Goal: Transaction & Acquisition: Purchase product/service

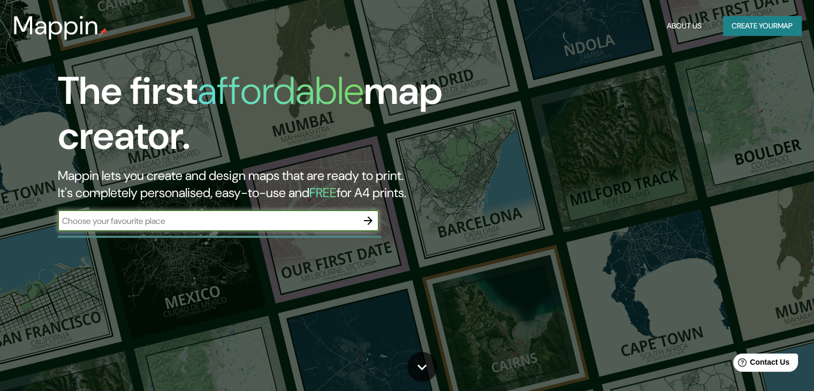
click at [732, 28] on button "Create your map" at bounding box center [762, 26] width 78 height 20
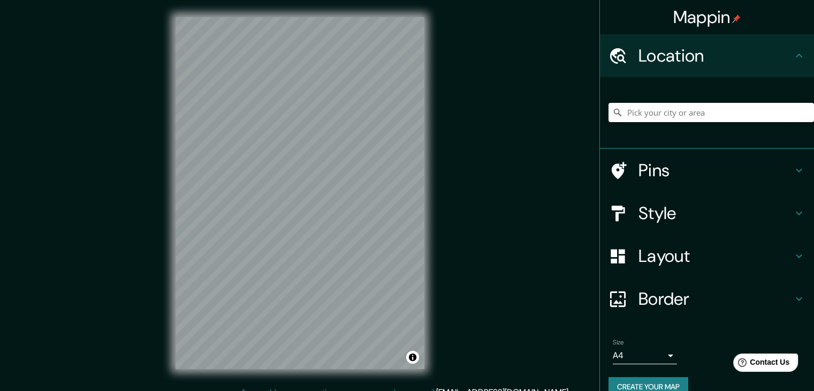
click at [681, 112] on input "Pick your city or area" at bounding box center [712, 112] width 206 height 19
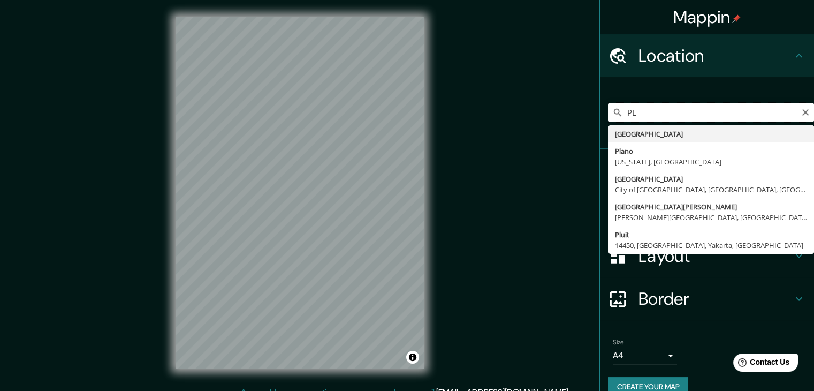
type input "P"
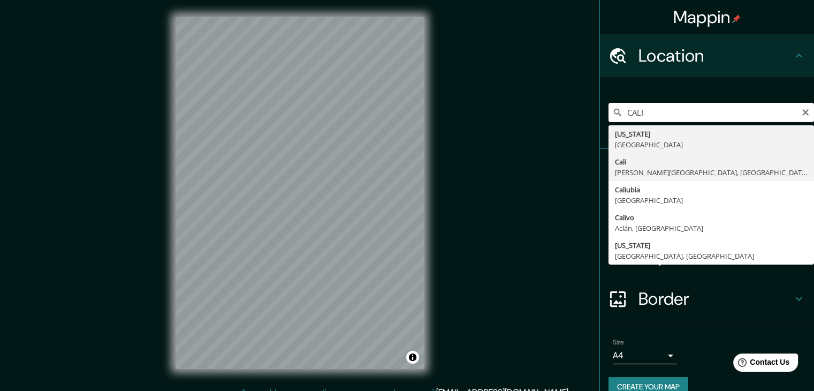
type input "[GEOGRAPHIC_DATA], [PERSON_NAME][GEOGRAPHIC_DATA], [GEOGRAPHIC_DATA]"
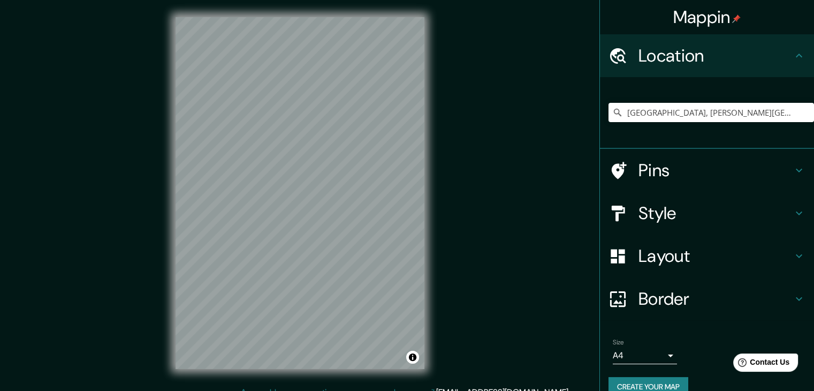
click at [660, 157] on div "Pins" at bounding box center [707, 170] width 214 height 43
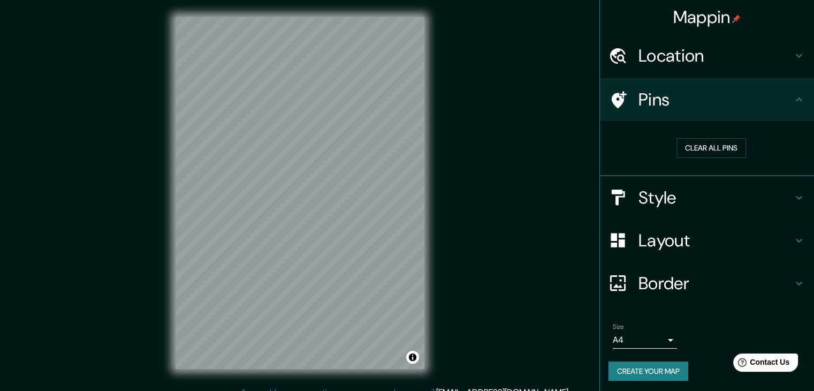
click at [683, 188] on h4 "Style" at bounding box center [716, 197] width 154 height 21
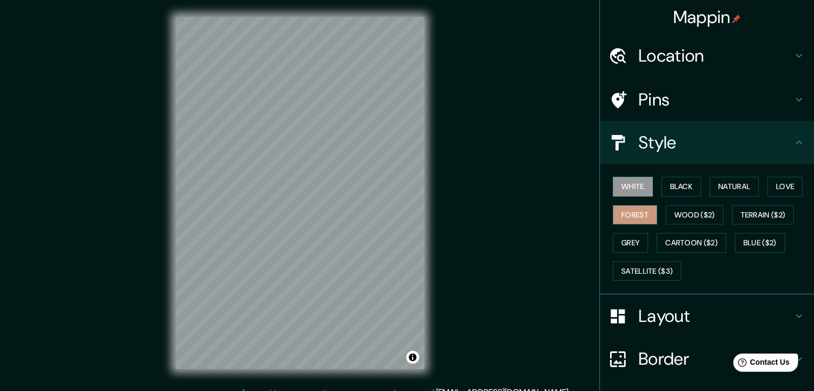
click at [636, 206] on button "Forest" at bounding box center [635, 215] width 44 height 20
click at [669, 195] on button "Black" at bounding box center [682, 187] width 40 height 20
click at [755, 191] on div "White Black Natural Love Forest Wood ($2) Terrain ($2) Grey Cartoon ($2) Blue (…" at bounding box center [712, 228] width 206 height 112
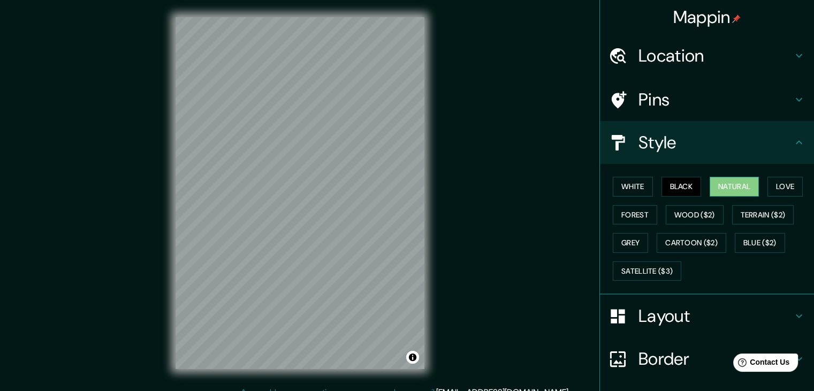
click at [722, 191] on button "Natural" at bounding box center [734, 187] width 49 height 20
click at [776, 180] on button "Love" at bounding box center [785, 187] width 35 height 20
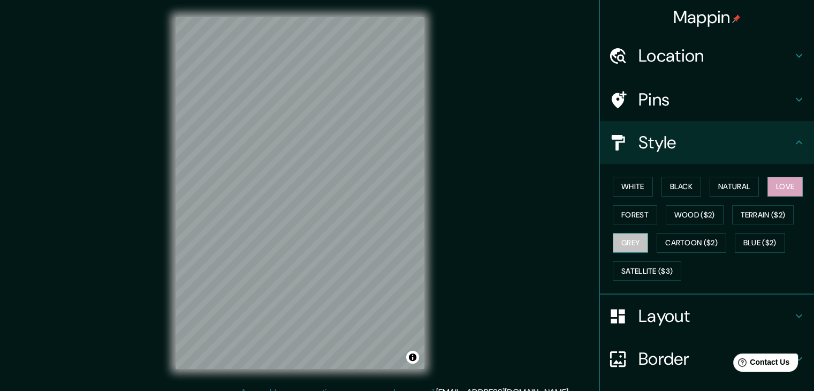
click at [627, 244] on button "Grey" at bounding box center [630, 243] width 35 height 20
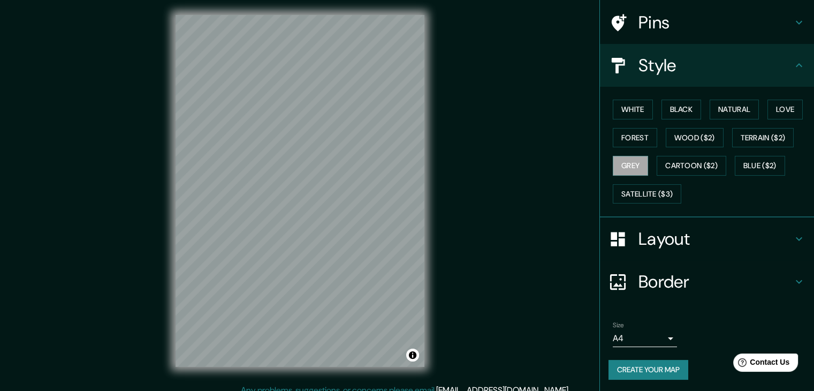
scroll to position [12, 0]
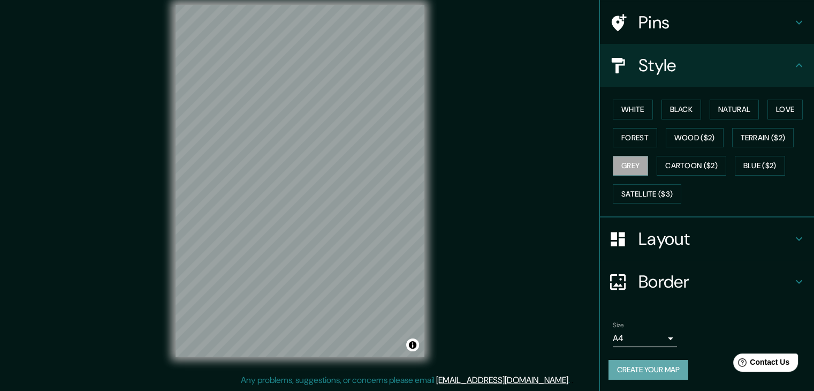
click at [651, 370] on button "Create your map" at bounding box center [649, 370] width 80 height 20
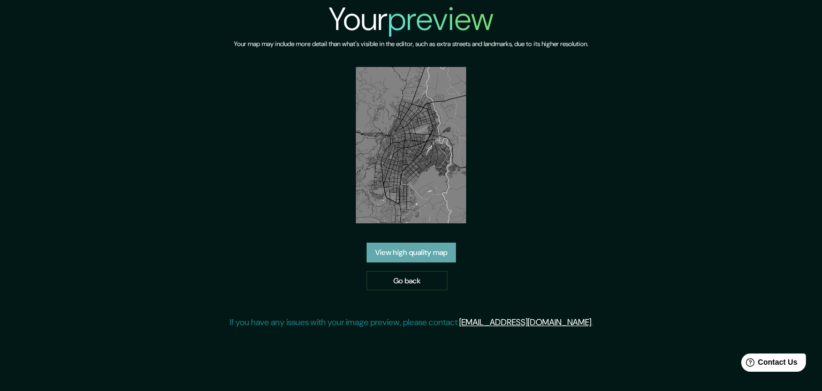
click at [426, 252] on link "View high quality map" at bounding box center [411, 253] width 89 height 20
